Goal: Information Seeking & Learning: Learn about a topic

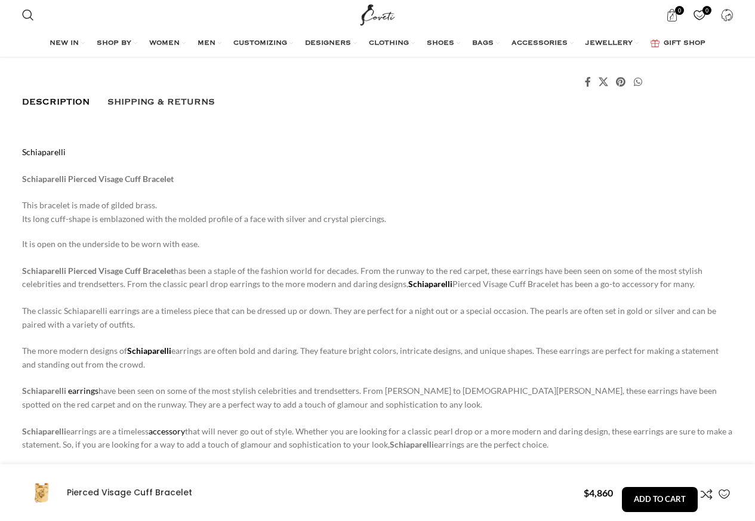
scroll to position [788, 0]
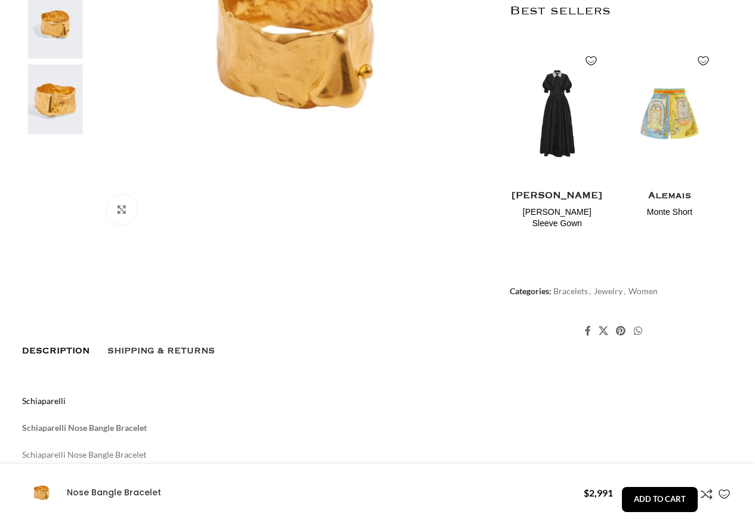
scroll to position [430, 0]
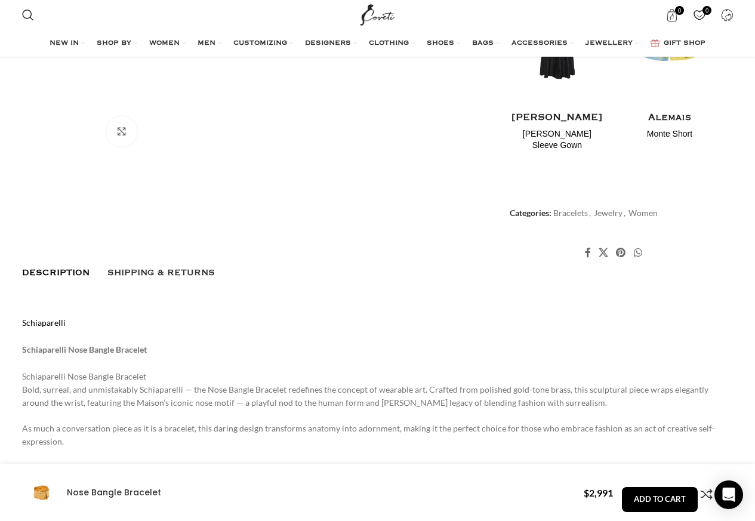
scroll to position [0, 377]
